Goal: Transaction & Acquisition: Book appointment/travel/reservation

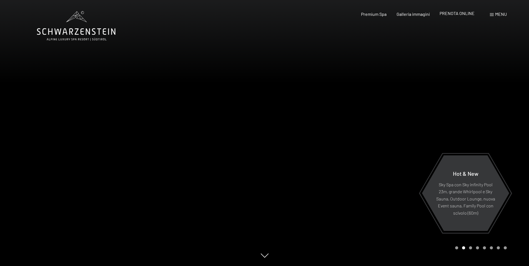
click at [454, 17] on div "Prenotazione Richiesta Premium Spa Galleria immagini PRENOTA ONLINE Menu DE IT …" at bounding box center [424, 14] width 165 height 6
click at [455, 16] on span "PRENOTA ONLINE" at bounding box center [457, 13] width 35 height 5
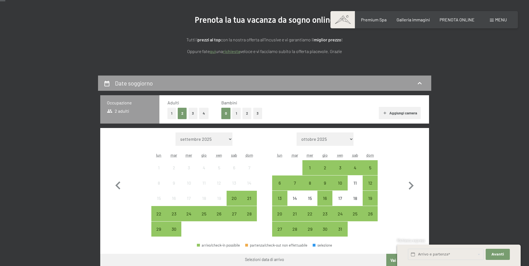
scroll to position [100, 0]
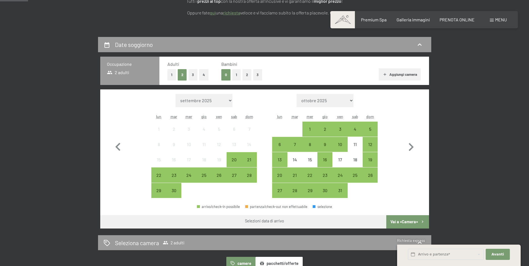
click at [171, 74] on button "1" at bounding box center [171, 74] width 9 height 11
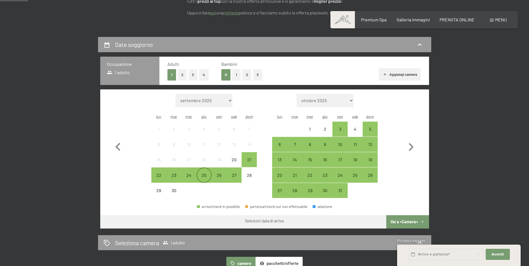
click at [209, 177] on div "25" at bounding box center [204, 180] width 14 height 14
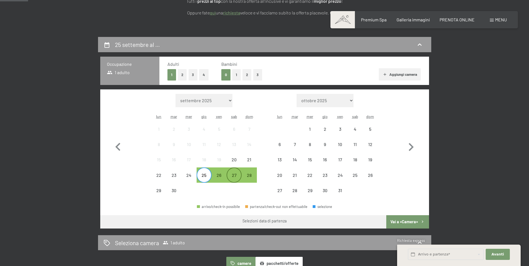
click at [241, 173] on div "27" at bounding box center [234, 180] width 14 height 14
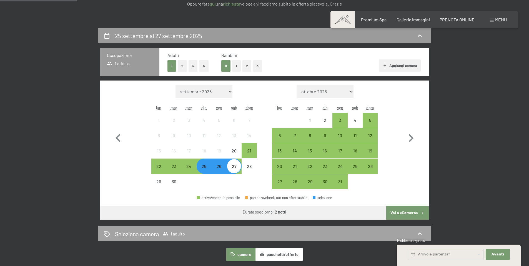
scroll to position [187, 0]
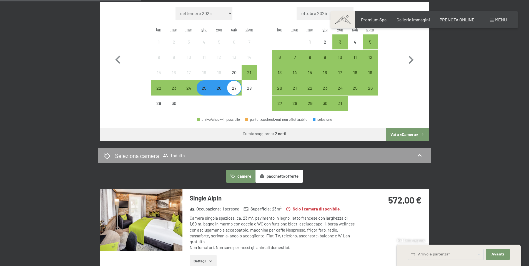
click at [412, 134] on button "Vai a «Camera»" at bounding box center [407, 134] width 42 height 13
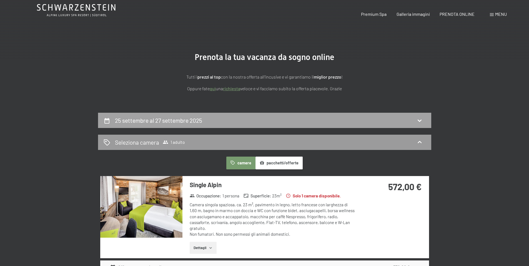
scroll to position [0, 0]
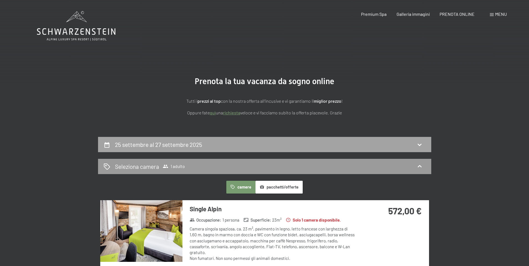
click at [159, 145] on h2 "25 settembre al 27 settembre 2025" at bounding box center [158, 144] width 87 height 7
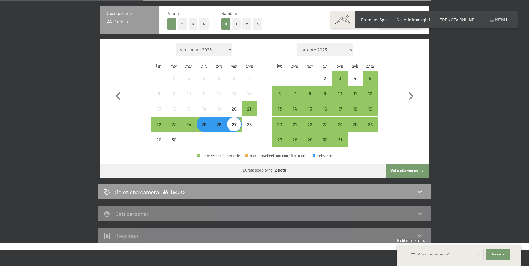
scroll to position [178, 0]
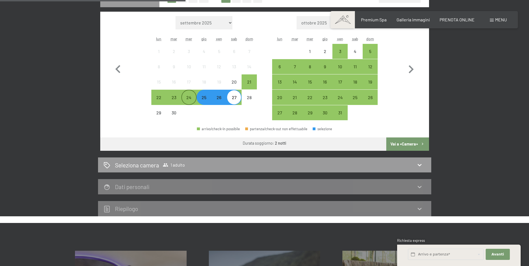
click at [194, 101] on div "24" at bounding box center [189, 102] width 14 height 14
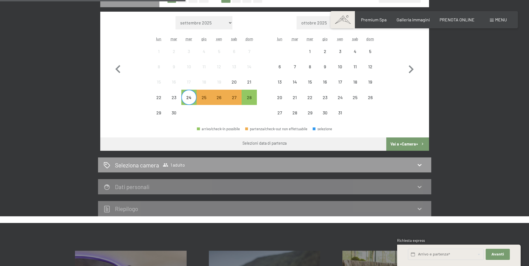
click at [182, 100] on div "24" at bounding box center [188, 97] width 15 height 15
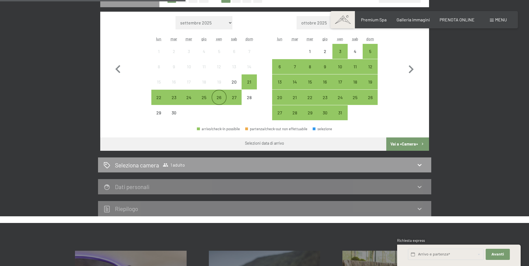
click at [217, 99] on div "26" at bounding box center [219, 102] width 14 height 14
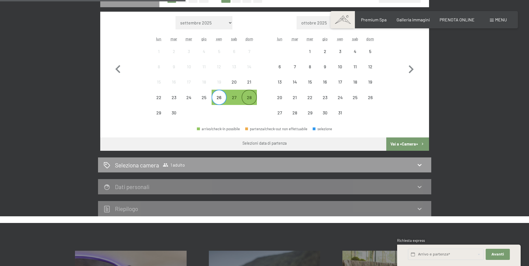
click at [243, 100] on div "28" at bounding box center [249, 102] width 14 height 14
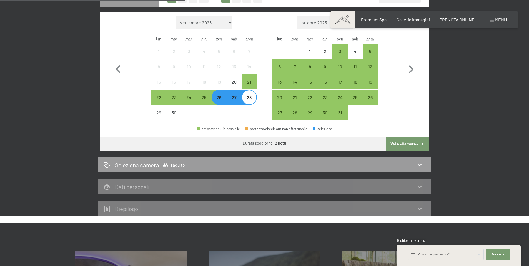
click at [406, 142] on button "Vai a «Camera»" at bounding box center [407, 143] width 42 height 13
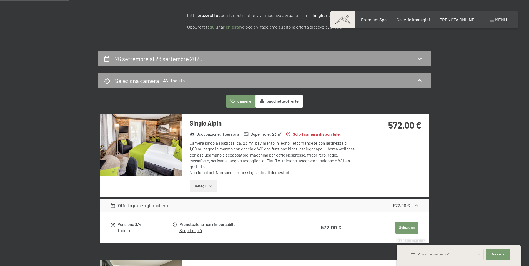
scroll to position [86, 0]
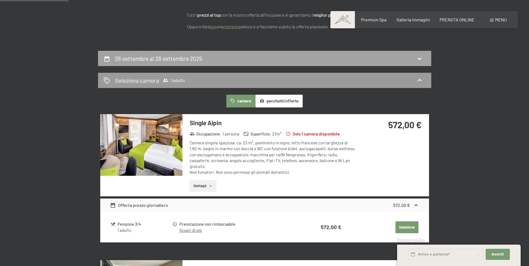
click at [244, 66] on div "26 settembre al 28 settembre 2025" at bounding box center [264, 58] width 333 height 15
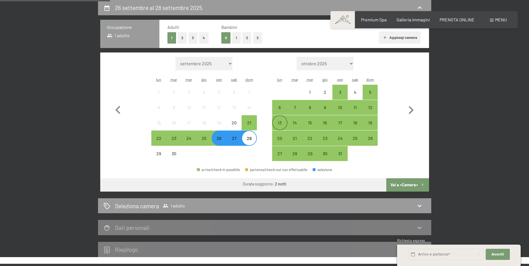
click at [277, 122] on div "13" at bounding box center [280, 128] width 14 height 14
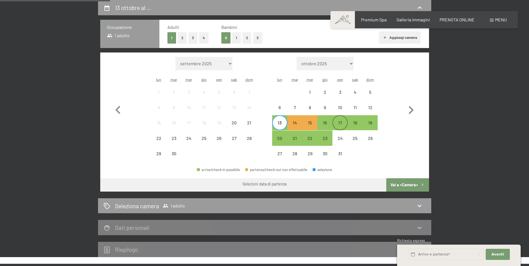
click at [344, 122] on div "17" at bounding box center [340, 128] width 14 height 14
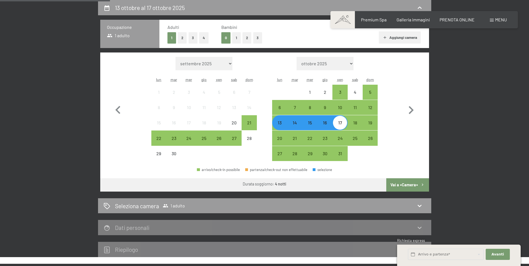
click at [415, 180] on button "Vai a «Camera»" at bounding box center [407, 184] width 42 height 13
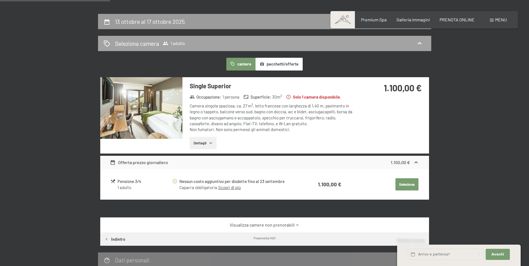
scroll to position [50, 0]
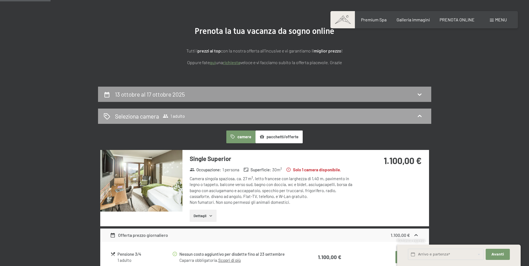
click at [370, 116] on div "Seleziona camera 1 adulto" at bounding box center [265, 116] width 322 height 8
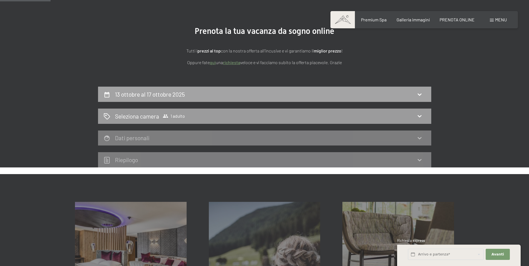
click at [384, 89] on div "13 ottobre al 17 ottobre 2025" at bounding box center [264, 94] width 333 height 15
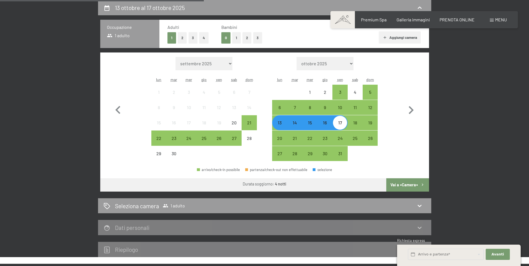
click at [296, 123] on div "14" at bounding box center [295, 128] width 14 height 14
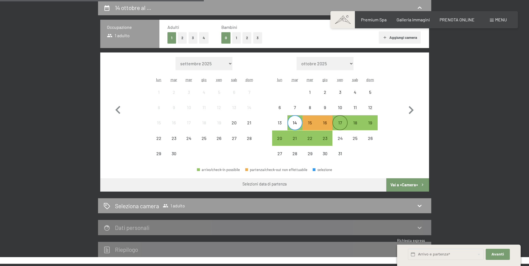
click at [338, 121] on div "17" at bounding box center [340, 128] width 14 height 14
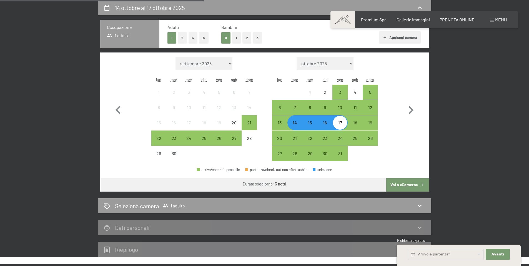
click at [414, 180] on button "Vai a «Camera»" at bounding box center [407, 184] width 42 height 13
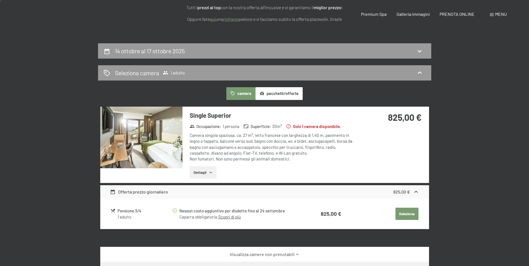
scroll to position [0, 0]
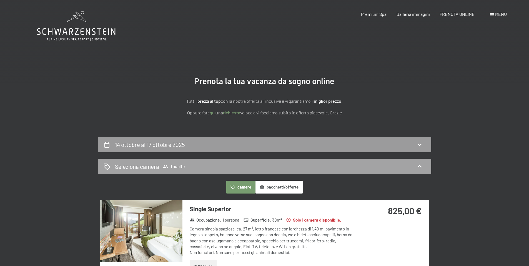
click at [346, 167] on div "Seleziona camera 1 adulto" at bounding box center [265, 166] width 322 height 8
